Goal: Information Seeking & Learning: Check status

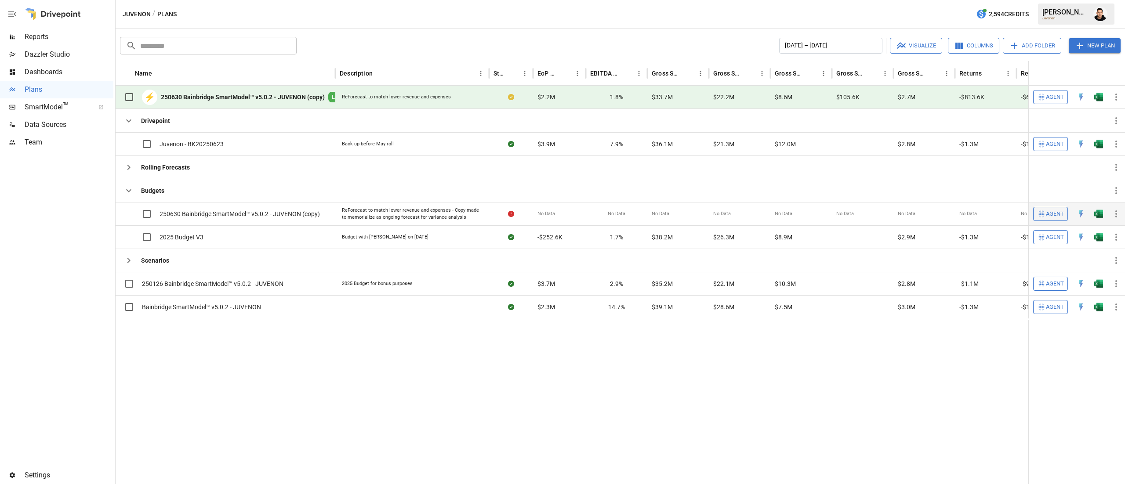
click at [235, 216] on div "250630 Bainbridge SmartModel™ v5.0.2 - JUVENON (copy)" at bounding box center [220, 214] width 200 height 18
drag, startPoint x: 329, startPoint y: 222, endPoint x: 158, endPoint y: 221, distance: 170.5
click at [158, 221] on div "250630 Bainbridge SmartModel™ v5.0.2 - JUVENON (copy)" at bounding box center [226, 213] width 220 height 23
copy span "250630 Bainbridge SmartModel™ v5.0.2 - JUVENON (copy)"
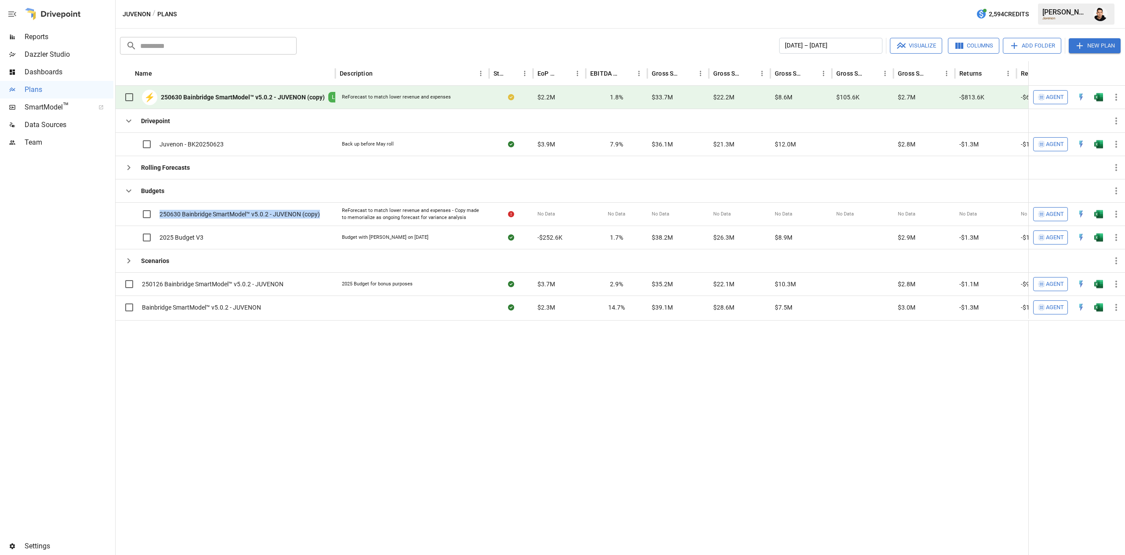
click at [37, 26] on div at bounding box center [53, 14] width 56 height 28
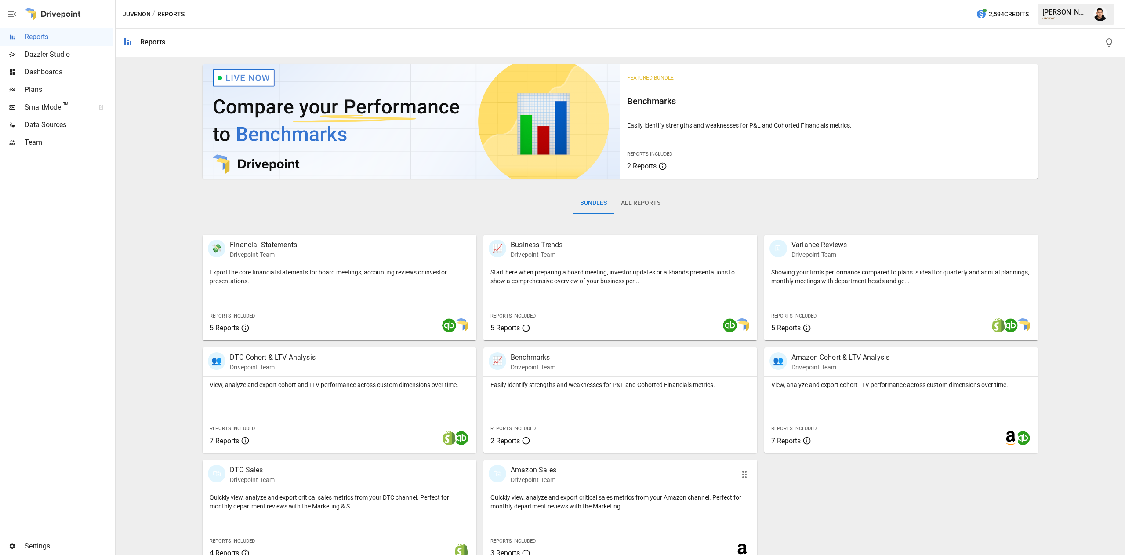
scroll to position [14, 0]
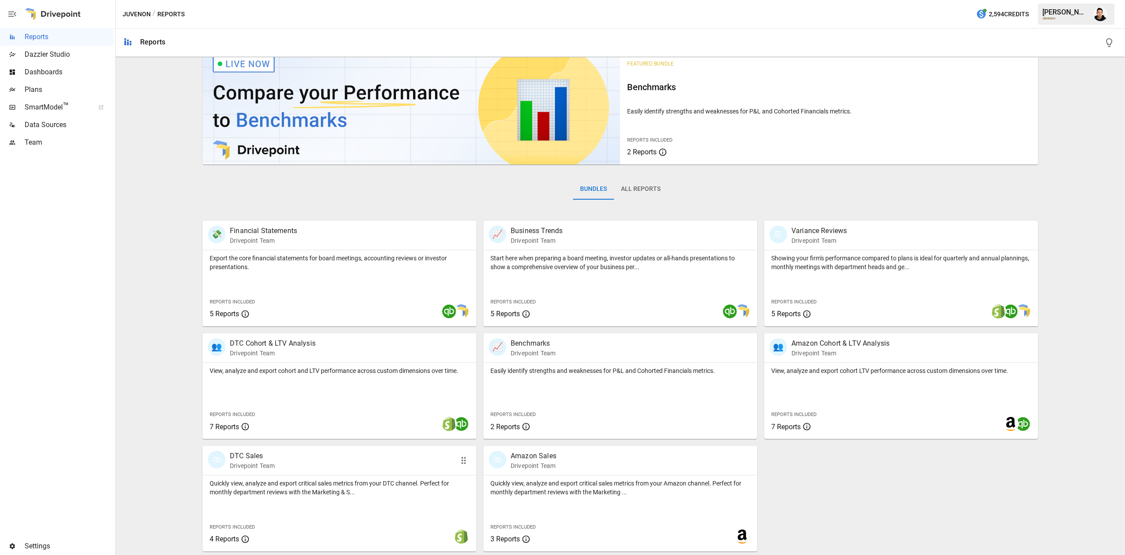
click at [343, 484] on div "Quickly view, analyze and export critical sales metrics from your DTC channel. …" at bounding box center [340, 513] width 274 height 76
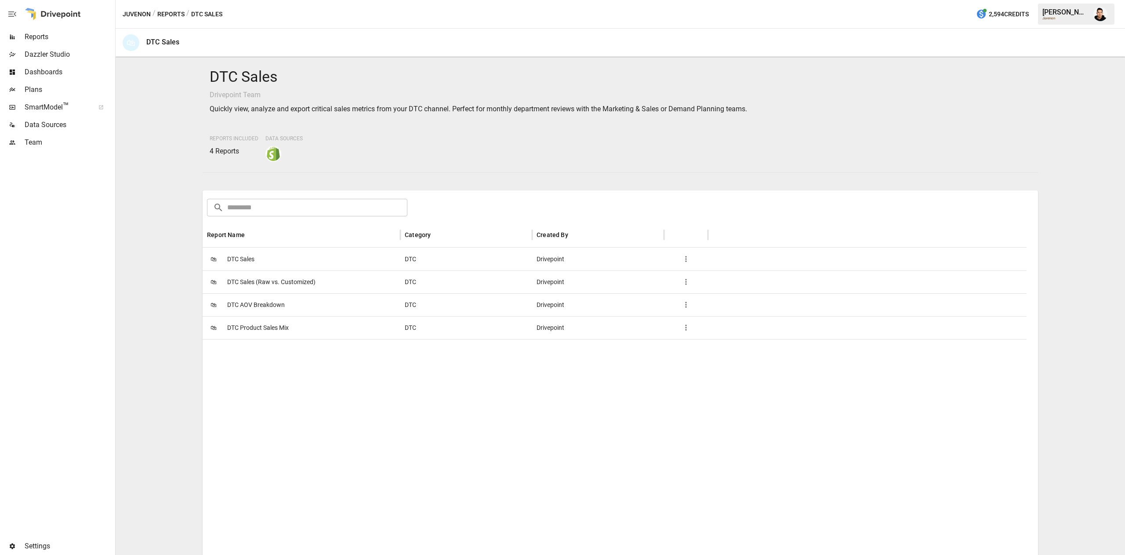
click at [300, 323] on div "🛍 DTC Product Sales Mix" at bounding box center [302, 327] width 198 height 23
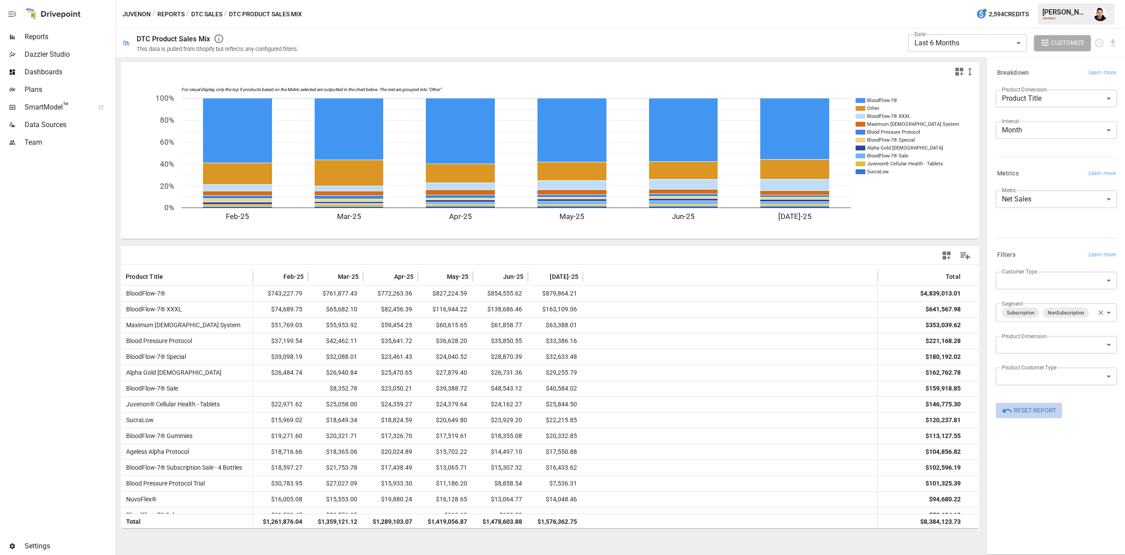
click at [1037, 410] on span "Reset Report" at bounding box center [1035, 410] width 42 height 11
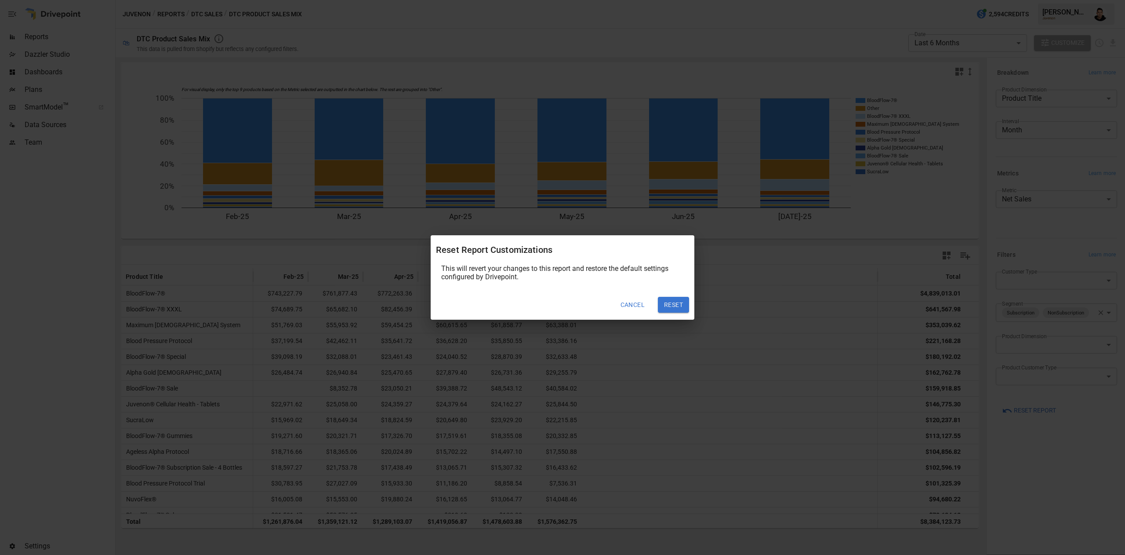
click at [674, 305] on button "Reset" at bounding box center [673, 305] width 31 height 16
type input "******"
type input "***"
type input "**********"
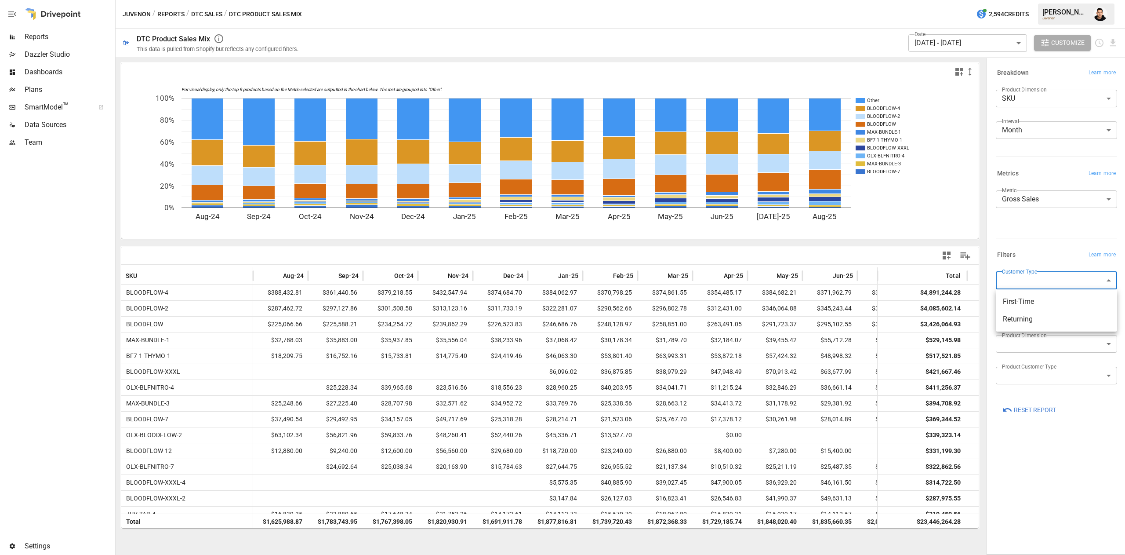
click at [1048, 0] on body "Reports Dazzler Studio Dashboards Plans SmartModel ™ Data Sources Team Settings…" at bounding box center [562, 0] width 1125 height 0
click at [1034, 308] on li "First-Time" at bounding box center [1056, 302] width 121 height 18
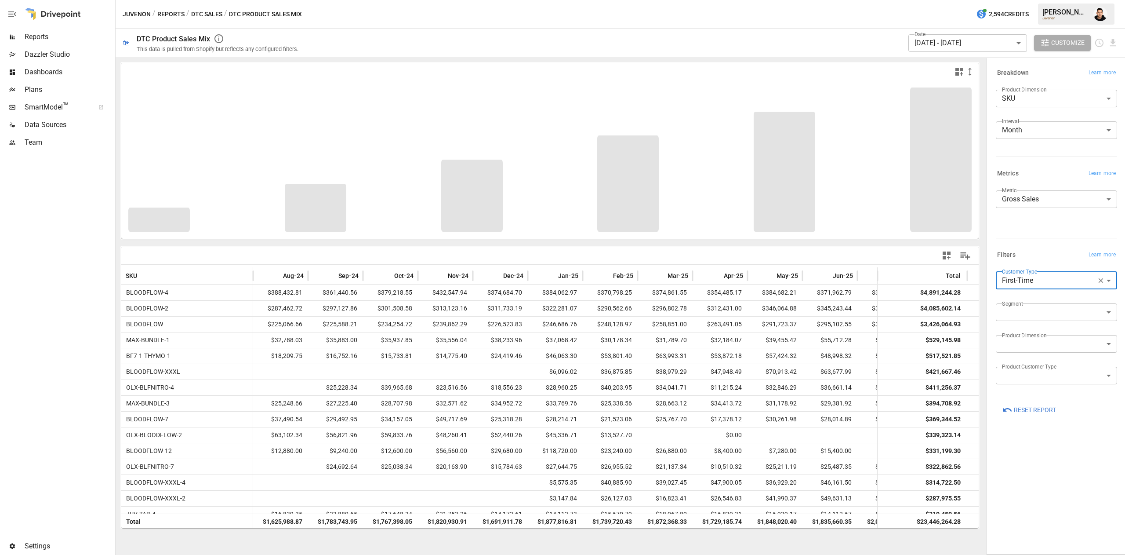
click at [1048, 0] on body "Reports Dazzler Studio Dashboards Plans SmartModel ™ Data Sources Team Settings…" at bounding box center [562, 0] width 1125 height 0
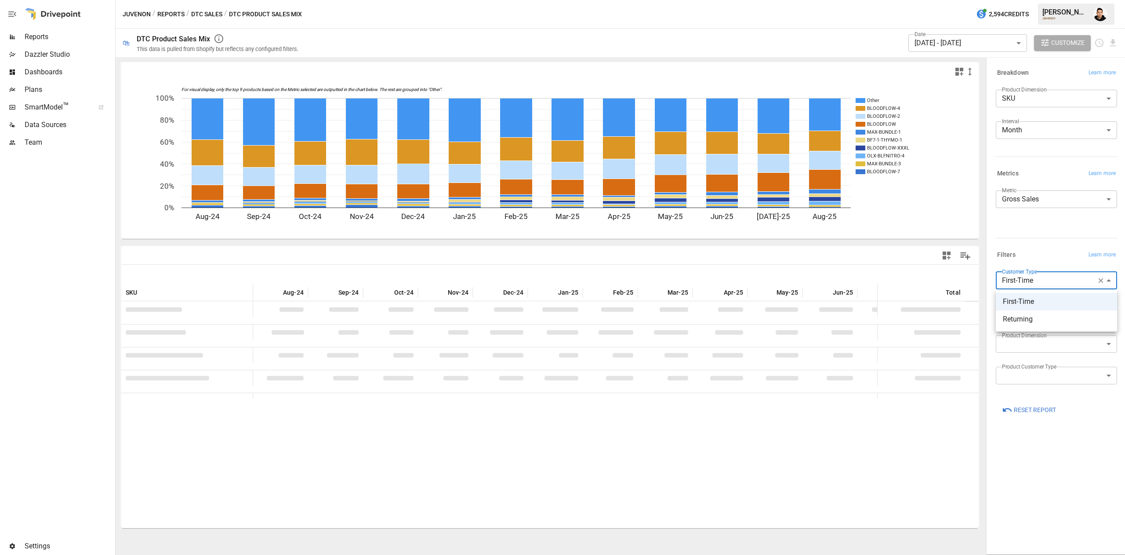
click at [1014, 318] on span "Returning" at bounding box center [1056, 319] width 107 height 11
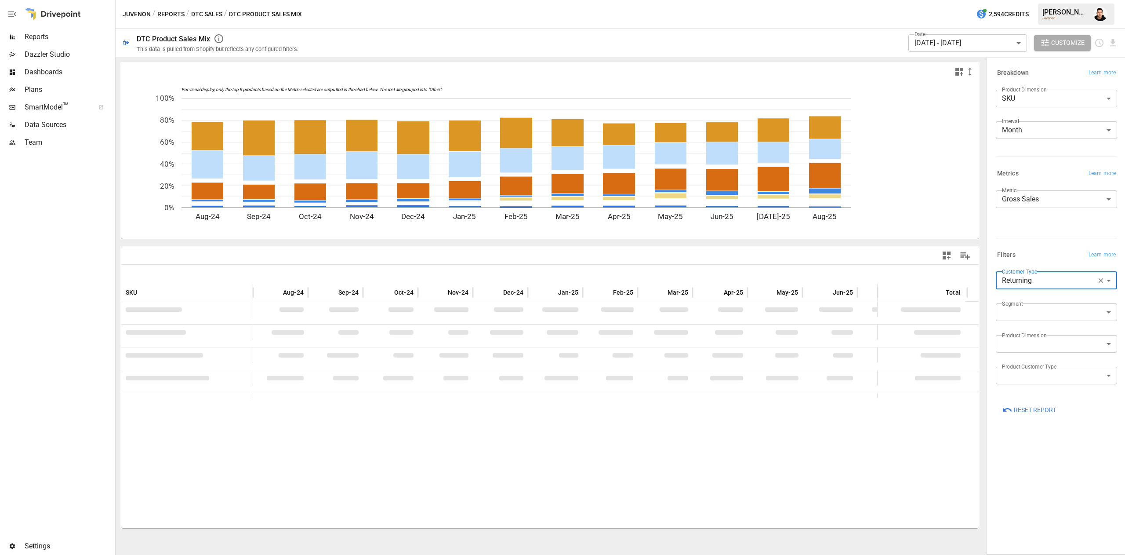
type input "*********"
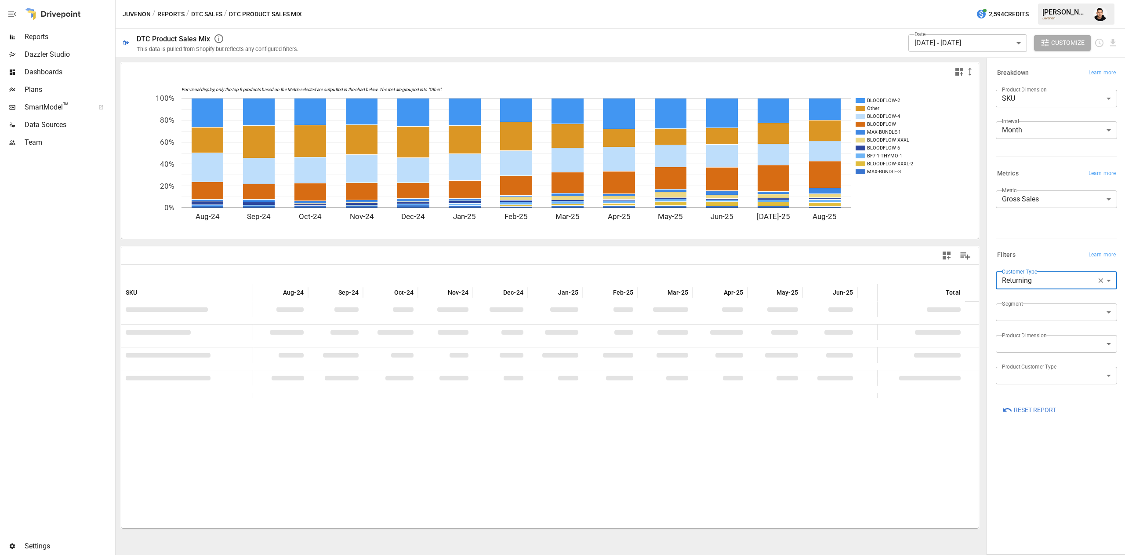
click at [1036, 0] on body "Reports Dazzler Studio Dashboards Plans SmartModel ™ Data Sources Team Settings…" at bounding box center [562, 0] width 1125 height 0
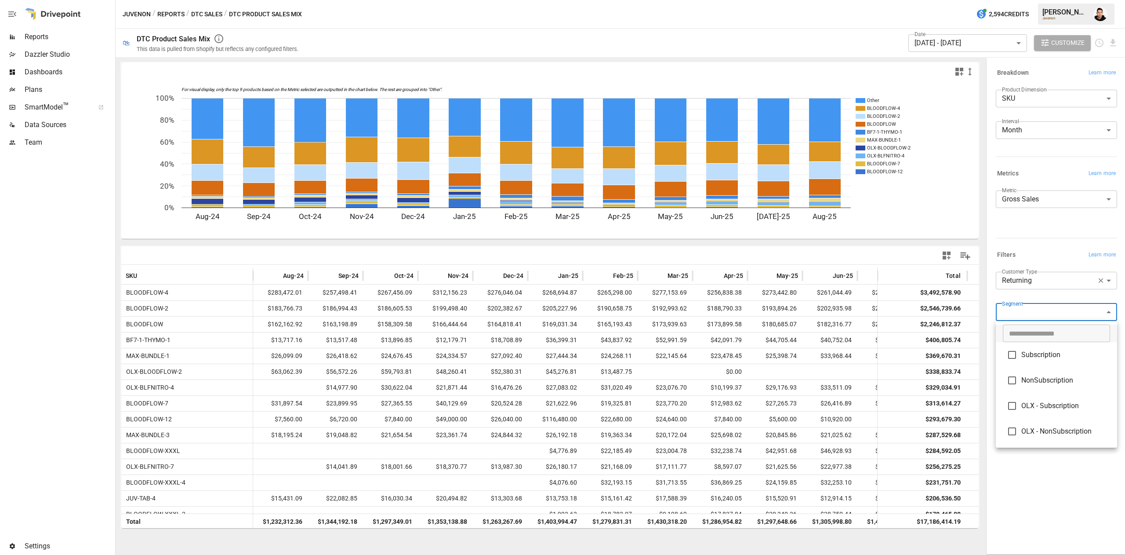
click at [1100, 13] on div at bounding box center [562, 277] width 1125 height 555
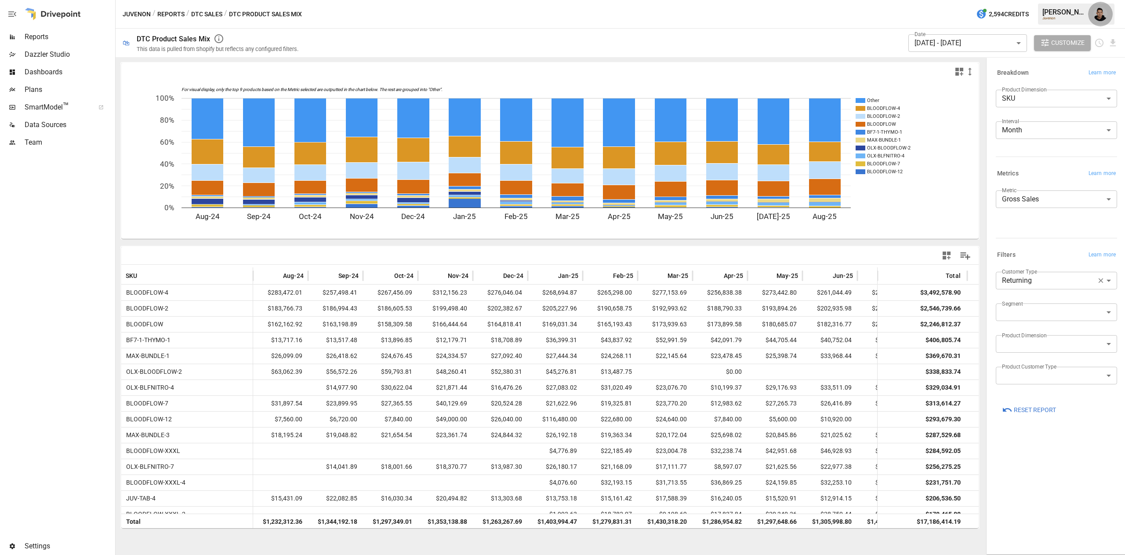
click at [1097, 17] on img "Francisco Sanchez" at bounding box center [1100, 14] width 14 height 14
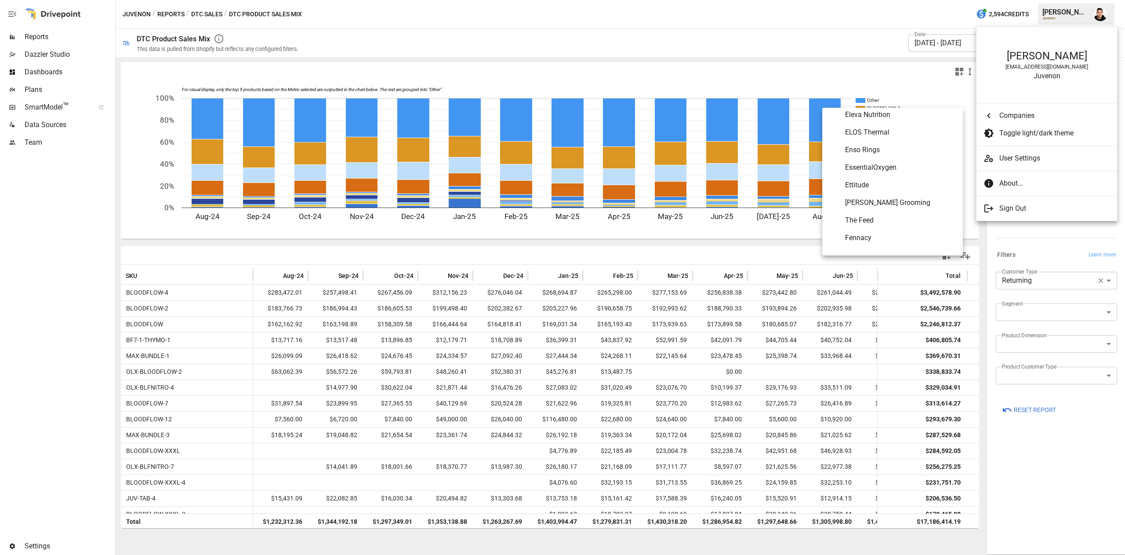
scroll to position [1380, 0]
click at [892, 179] on span "Earthbreeze" at bounding box center [900, 181] width 111 height 11
